Goal: Information Seeking & Learning: Learn about a topic

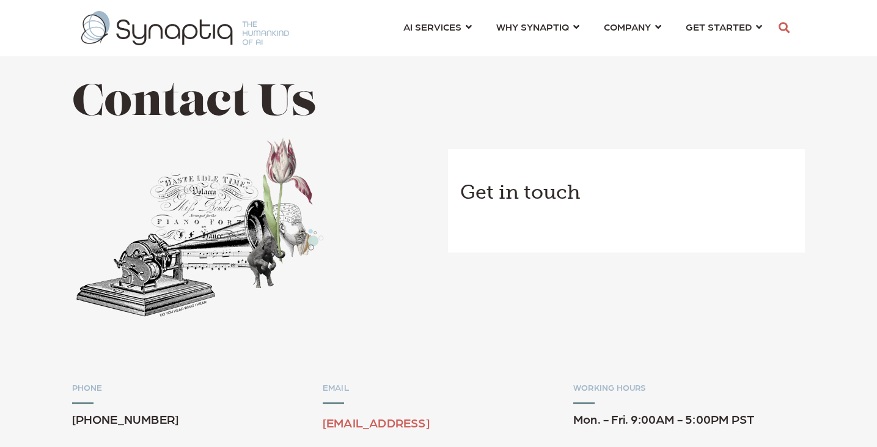
scroll to position [0, 6]
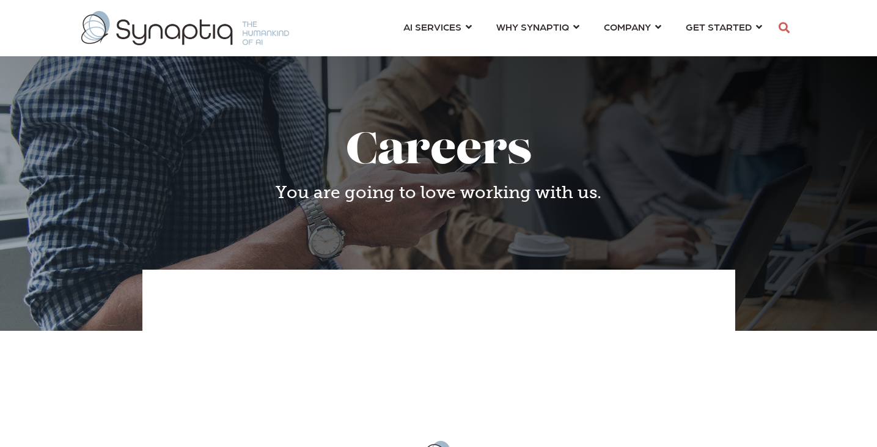
scroll to position [0, 6]
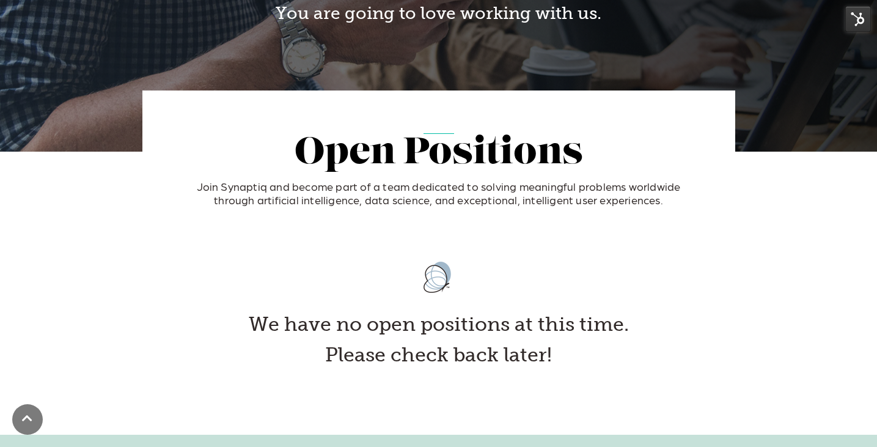
scroll to position [183, 0]
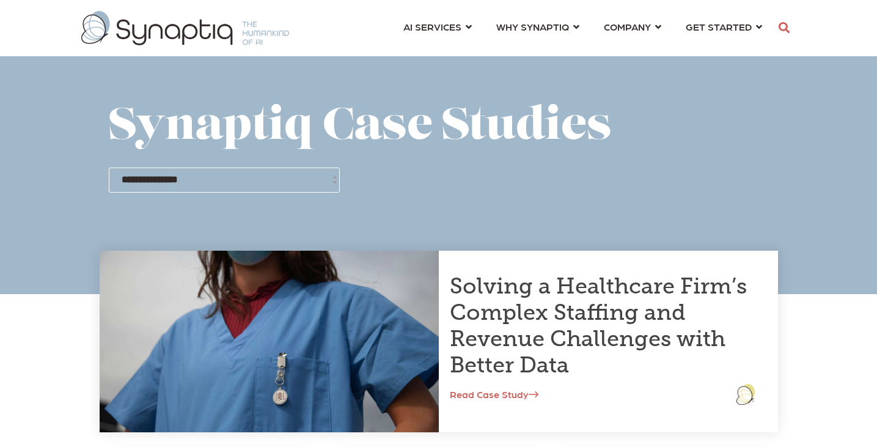
scroll to position [0, 6]
